Goal: Task Accomplishment & Management: Use online tool/utility

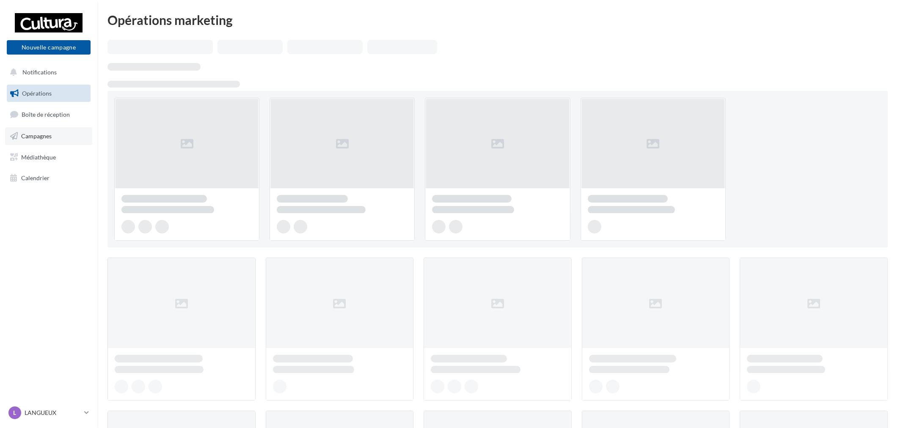
drag, startPoint x: 0, startPoint y: 0, endPoint x: 61, endPoint y: 135, distance: 148.5
click at [61, 135] on link "Campagnes" at bounding box center [48, 136] width 87 height 18
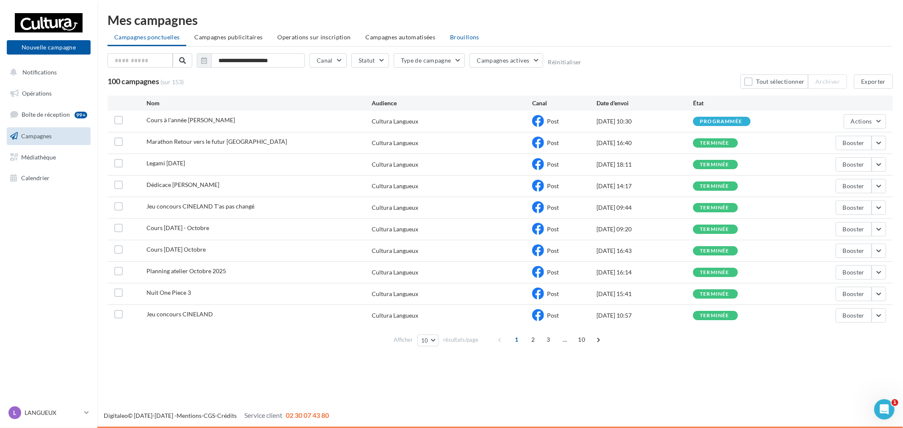
click at [471, 39] on span "Brouillons" at bounding box center [464, 36] width 29 height 7
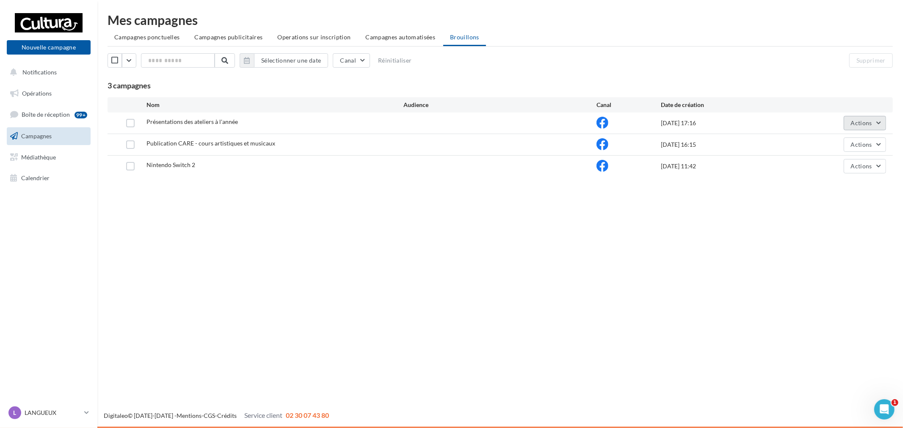
click at [868, 120] on span "Actions" at bounding box center [861, 122] width 21 height 7
click at [836, 145] on button "Editer" at bounding box center [843, 143] width 85 height 22
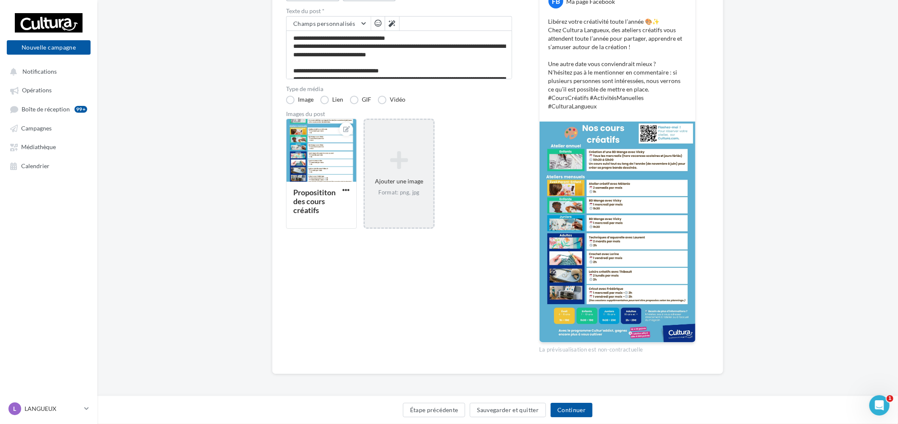
click at [415, 214] on div "Ajouter une image Format: png, jpg" at bounding box center [399, 174] width 71 height 110
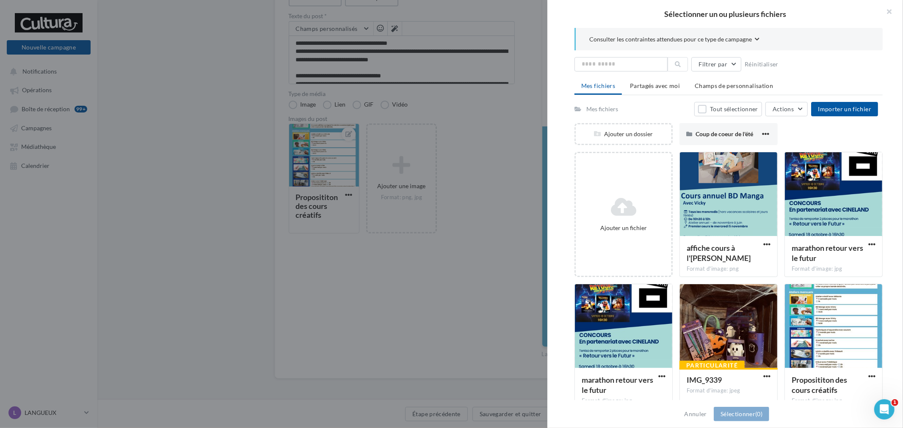
click at [623, 219] on div "Ajouter un fichier" at bounding box center [624, 214] width 96 height 42
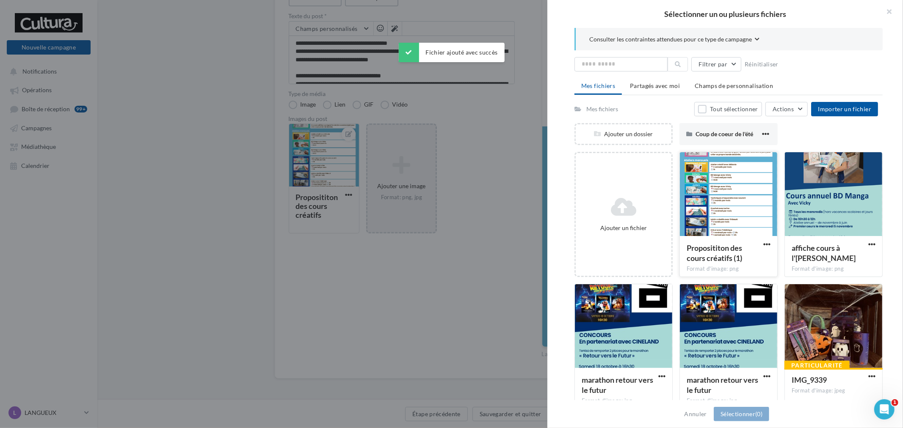
click at [744, 209] on div at bounding box center [728, 194] width 97 height 85
click at [762, 416] on span "(1)" at bounding box center [758, 414] width 7 height 7
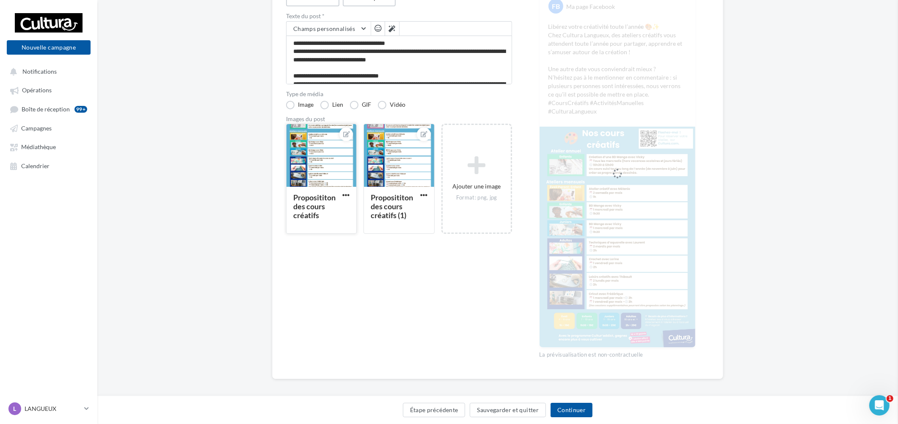
scroll to position [58, 0]
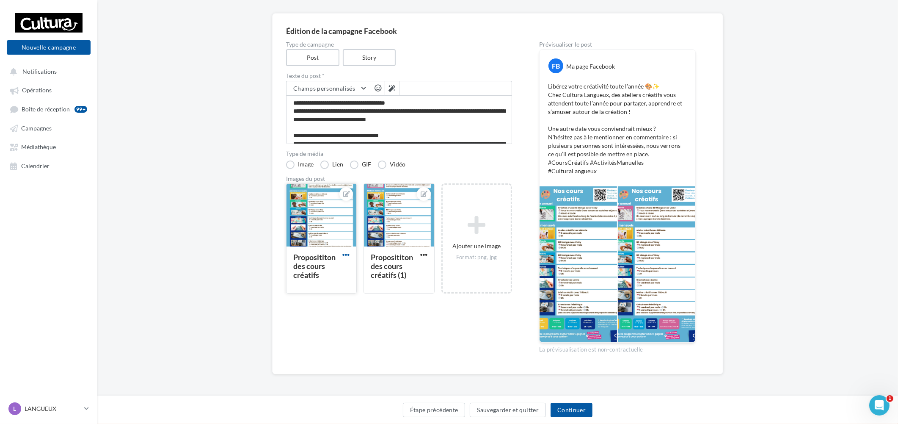
click at [345, 251] on span "button" at bounding box center [345, 254] width 7 height 7
click at [356, 307] on button "Supprimer" at bounding box center [385, 316] width 89 height 22
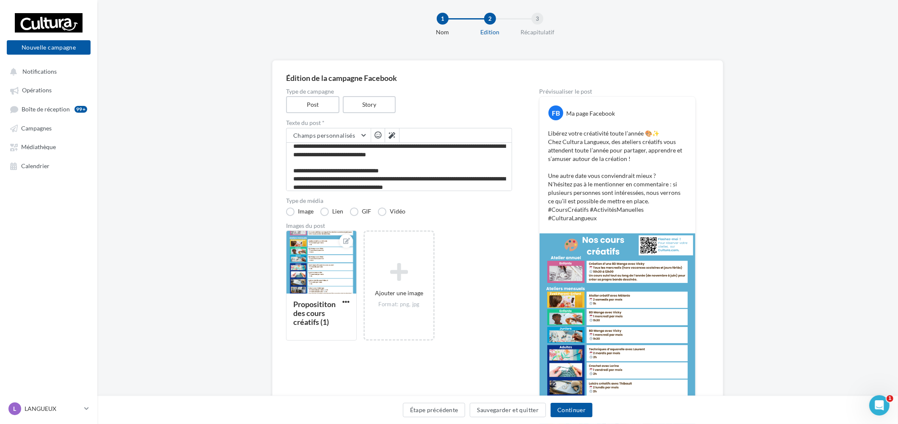
scroll to position [24, 0]
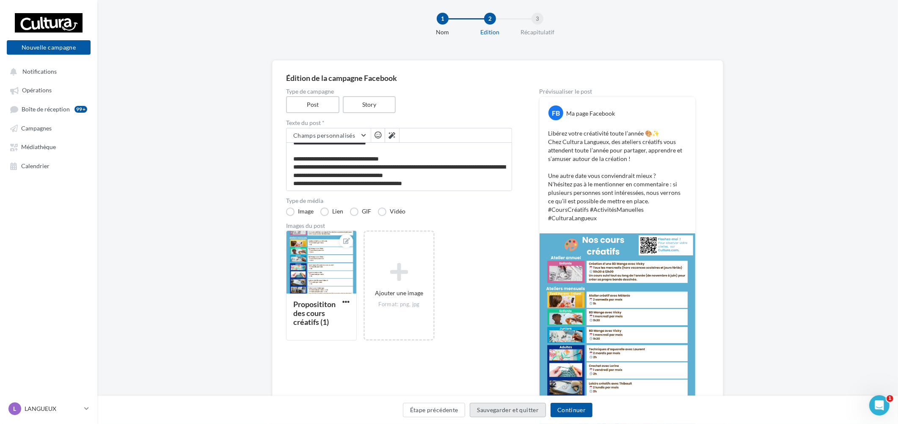
click at [485, 405] on button "Sauvegarder et quitter" at bounding box center [508, 409] width 76 height 14
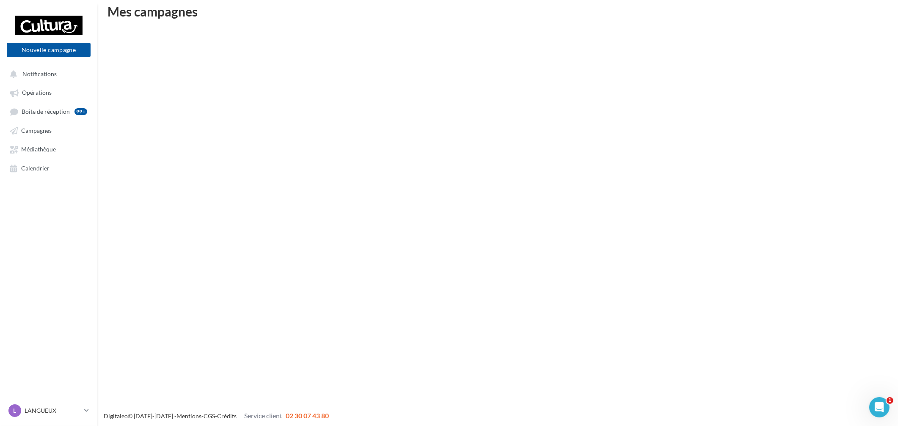
scroll to position [14, 0]
